Goal: Task Accomplishment & Management: Complete application form

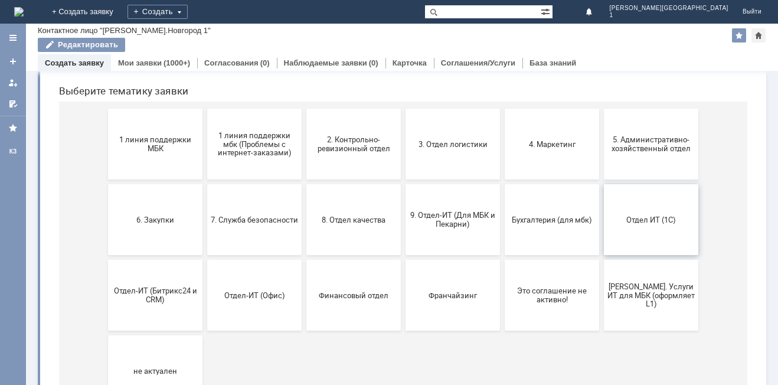
scroll to position [59, 0]
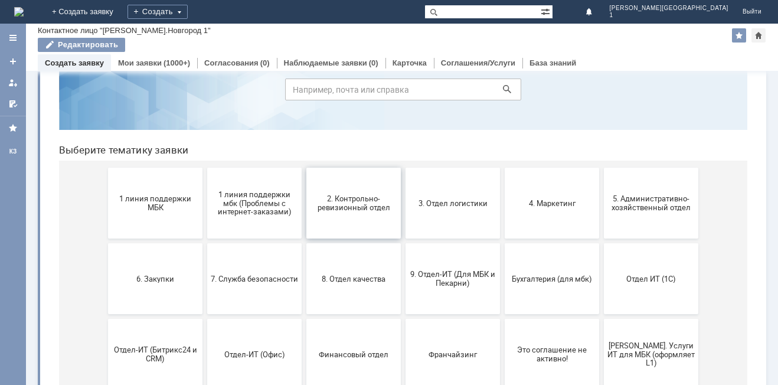
click at [359, 227] on button "2. Контрольно-ревизионный отдел" at bounding box center [353, 203] width 94 height 71
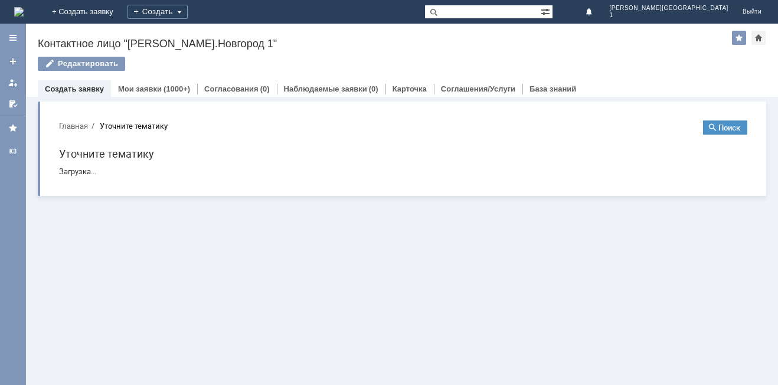
scroll to position [0, 0]
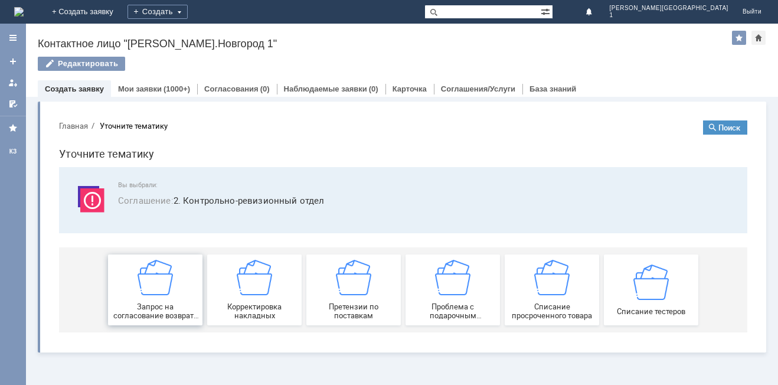
click at [158, 315] on span "Запрос на согласование возврата (д/с или товара)" at bounding box center [155, 311] width 87 height 18
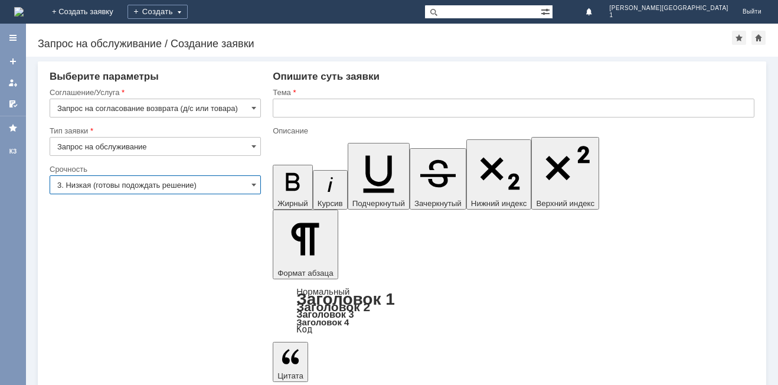
click at [125, 187] on input "3. Низкая (готовы подождать решение)" at bounding box center [155, 184] width 211 height 19
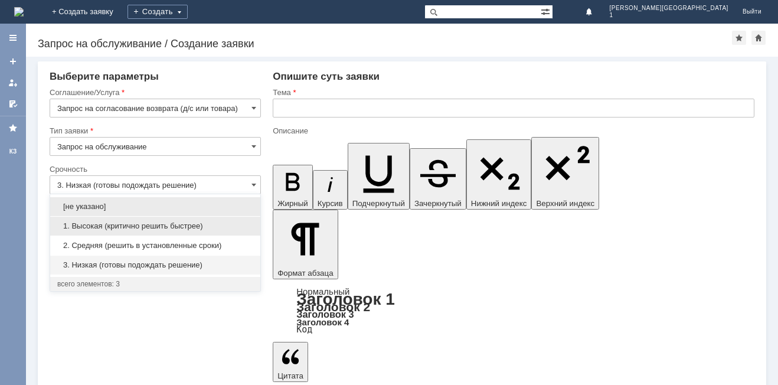
click at [93, 225] on span "1. Высокая (критично решить быстрее)" at bounding box center [155, 225] width 196 height 9
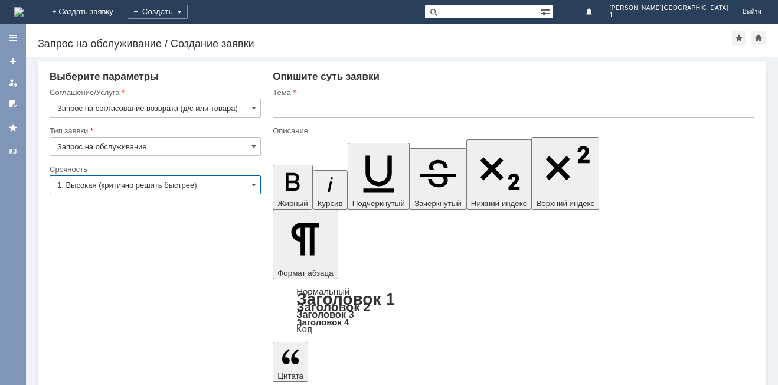
type input "1. Высокая (критично решить быстрее)"
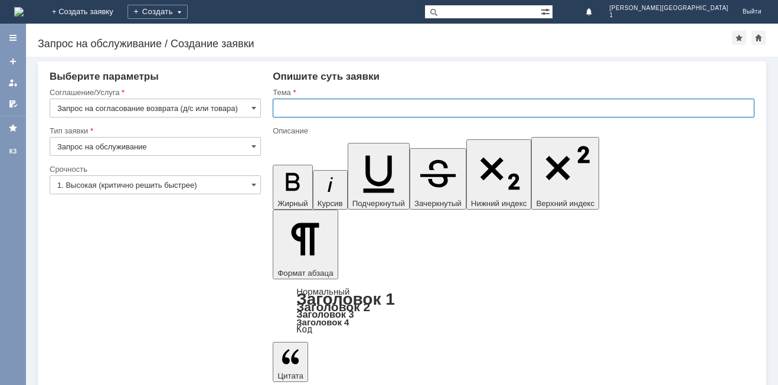
click at [313, 108] on input "text" at bounding box center [514, 108] width 482 height 19
type input "Брак на полке"
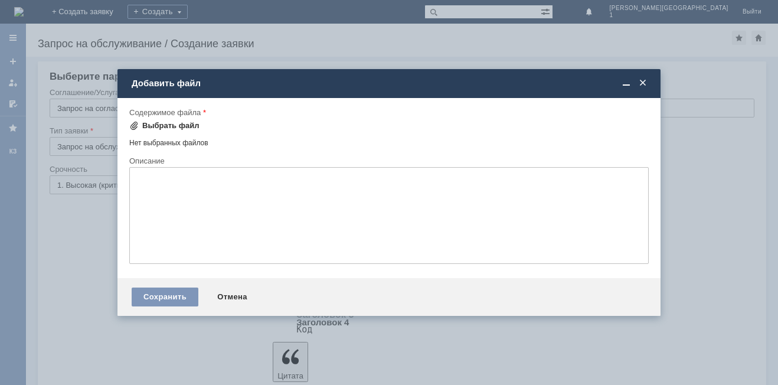
click at [161, 121] on div "Выбрать файл" at bounding box center [170, 125] width 57 height 9
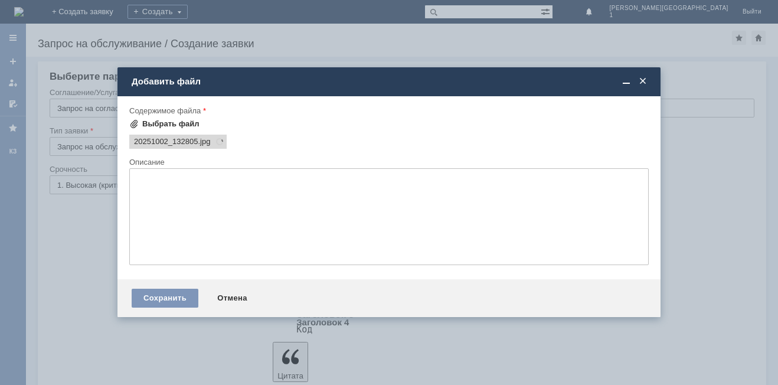
click at [135, 126] on span at bounding box center [133, 123] width 9 height 9
click at [132, 125] on span at bounding box center [133, 123] width 9 height 9
click at [177, 297] on div "Сохранить" at bounding box center [165, 298] width 67 height 19
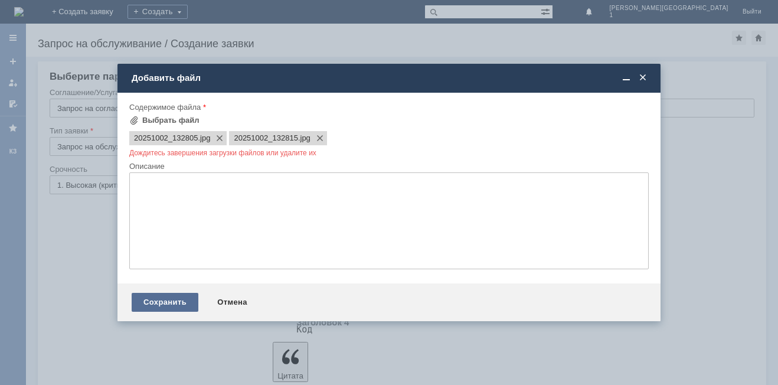
click at [180, 297] on div "Сохранить" at bounding box center [165, 302] width 67 height 19
